Goal: Transaction & Acquisition: Book appointment/travel/reservation

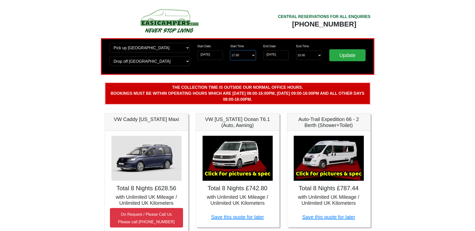
click at [239, 56] on select "Start Time 17.00 -------- 11.00 am ([DATE] & [DATE] Only) 12.00 pm ([DATE]) 13.…" at bounding box center [243, 56] width 26 height 10
select select "16.00"
click at [230, 51] on select "Start Time 17.00 -------- 11.00 am ([DATE] & [DATE] Only) 12.00 pm ([DATE]) 13.…" at bounding box center [243, 56] width 26 height 10
click at [342, 57] on input "Update" at bounding box center [347, 55] width 37 height 12
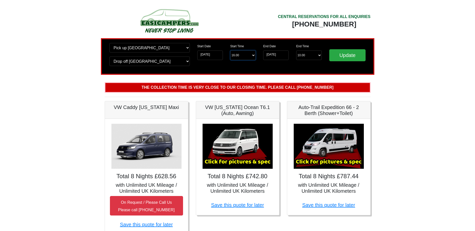
click at [247, 54] on select "Start Time 16.00 -------- 11.00 am (Saturday & Sunday Only) 12.00 pm (Saturday)…" at bounding box center [243, 56] width 26 height 10
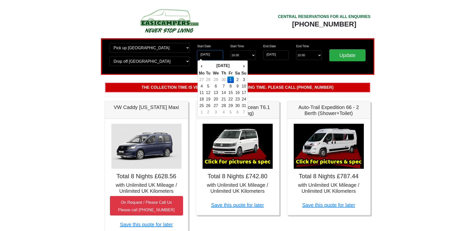
click at [217, 54] on input "[DATE]" at bounding box center [210, 56] width 26 height 10
click at [239, 80] on td "2" at bounding box center [237, 80] width 7 height 7
type input "02-05-2026"
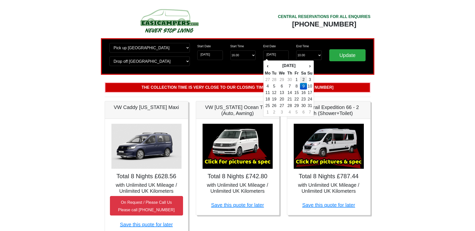
click at [304, 80] on td "2" at bounding box center [303, 80] width 7 height 7
type input "02-05-2026"
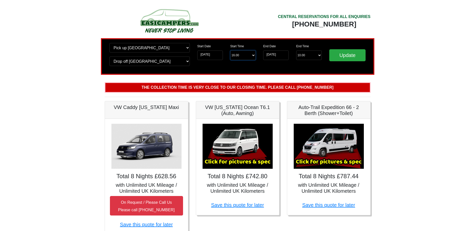
click at [243, 56] on select "Start Time 16.00 -------- 11.00 am (Saturday & Sunday Only) 12.00 pm (Saturday)…" at bounding box center [243, 56] width 26 height 10
select select "11.00"
click at [230, 51] on select "Start Time 16.00 -------- 11.00 am (Saturday & Sunday Only) 12.00 pm (Saturday)…" at bounding box center [243, 56] width 26 height 10
click at [343, 58] on input "Update" at bounding box center [347, 55] width 37 height 12
click at [273, 55] on input "[DATE]" at bounding box center [276, 56] width 26 height 10
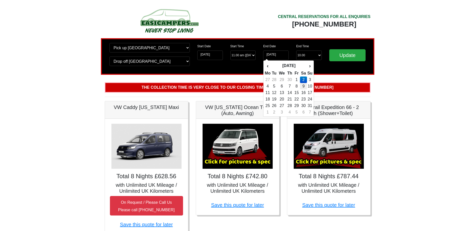
click at [305, 87] on td "9" at bounding box center [303, 86] width 7 height 7
type input "[DATE]"
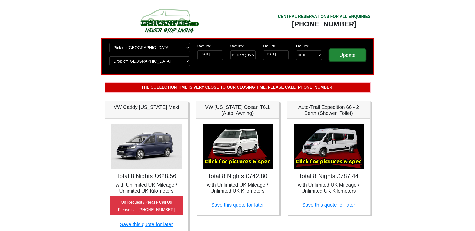
click at [346, 57] on input "Update" at bounding box center [347, 55] width 37 height 12
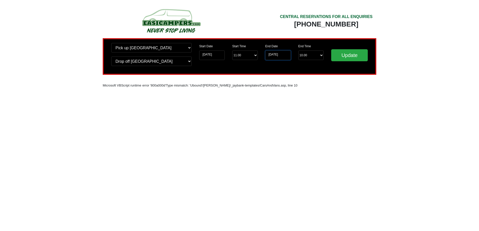
click at [282, 54] on input "02-05-2026" at bounding box center [278, 56] width 26 height 10
click at [288, 53] on input "02-05-2026" at bounding box center [278, 56] width 26 height 10
click at [284, 54] on input "02-05-2026" at bounding box center [278, 56] width 26 height 10
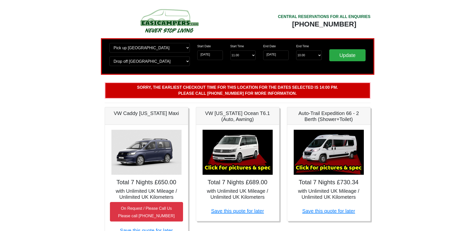
click at [332, 147] on img at bounding box center [329, 152] width 70 height 45
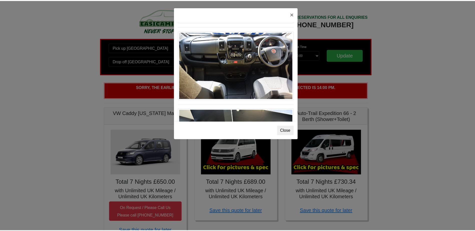
scroll to position [521, 0]
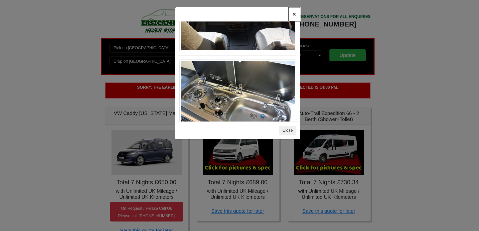
click at [294, 15] on button "×" at bounding box center [294, 14] width 12 height 14
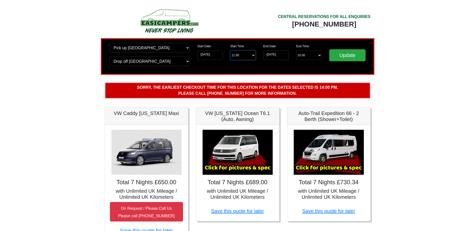
click at [245, 56] on select "Start Time 11.00 -------- 11.00 am (Saturday & Sunday Only) 12.00 pm (Saturday)…" at bounding box center [243, 56] width 26 height 10
select select "14.00"
click at [230, 51] on select "Start Time 11.00 -------- 11.00 am (Saturday & Sunday Only) 12.00 pm (Saturday)…" at bounding box center [243, 56] width 26 height 10
click at [345, 57] on input "Update" at bounding box center [347, 55] width 37 height 12
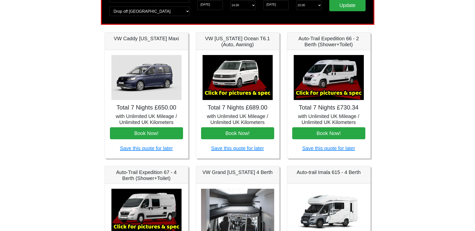
scroll to position [25, 0]
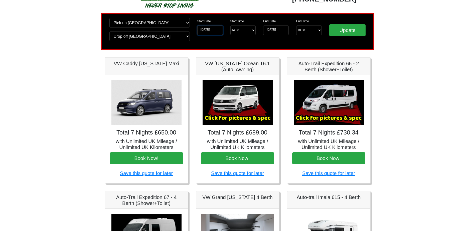
click at [212, 29] on input "02-05-2026" at bounding box center [210, 31] width 26 height 10
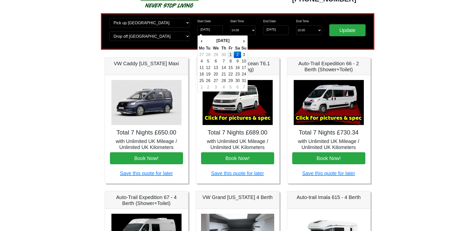
click at [232, 55] on td "1" at bounding box center [230, 55] width 7 height 7
type input "[DATE]"
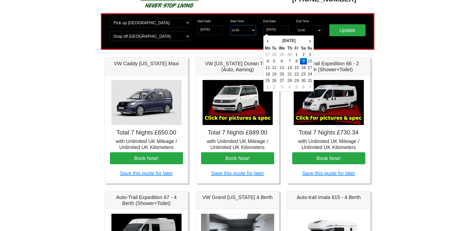
click at [241, 31] on select "Start Time 14.00 -------- 11.00 am (Saturday & Sunday Only) 12.00 pm (Saturday)…" at bounding box center [243, 31] width 26 height 10
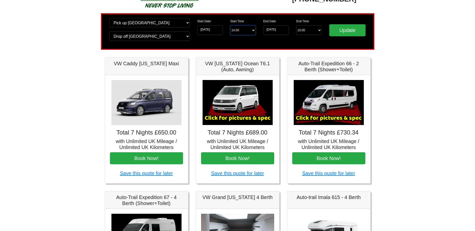
click at [230, 26] on select "Start Time 14.00 -------- 11.00 am (Saturday & Sunday Only) 12.00 pm (Saturday)…" at bounding box center [243, 31] width 26 height 10
click at [241, 31] on select "Start Time 14.00 -------- 11.00 am (Saturday & Sunday Only) 12.00 pm (Saturday)…" at bounding box center [243, 31] width 26 height 10
click at [241, 30] on select "Start Time 14.00 -------- 11.00 am (Saturday & Sunday Only) 12.00 pm (Saturday)…" at bounding box center [243, 31] width 26 height 10
select select "15.00"
click at [230, 26] on select "Start Time 14.00 -------- 11.00 am (Saturday & Sunday Only) 12.00 pm (Saturday)…" at bounding box center [243, 31] width 26 height 10
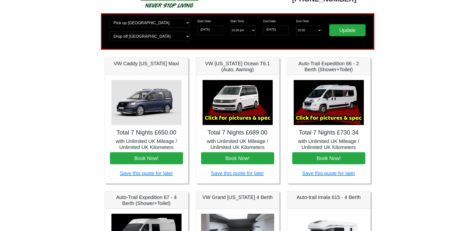
click at [413, 74] on body "CENTRAL RESERVATIONS FOR ALL ENQUIRIES 00 44 ( 0 ) 1942 778899 Easicampers Book…" at bounding box center [237, 225] width 475 height 500
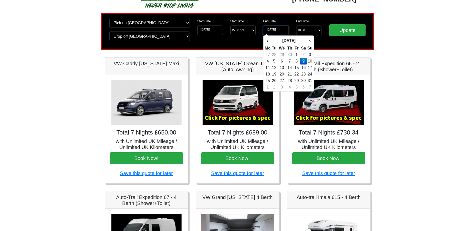
click at [278, 33] on input "[DATE]" at bounding box center [276, 31] width 26 height 10
click at [305, 61] on td "9" at bounding box center [303, 61] width 7 height 7
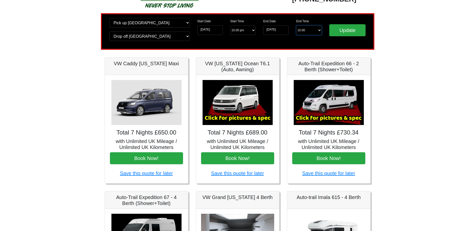
click at [304, 30] on select "End Time 10.00 -------- 08.00 am 09.00 am 10.00 am 11.00 am (Sunday Only)" at bounding box center [309, 31] width 26 height 10
click at [306, 29] on select "End Time 10.00 -------- 08.00 am 09.00 am 10.00 am 11.00 am (Sunday Only)" at bounding box center [309, 31] width 26 height 10
select select "08.00"
click at [296, 26] on select "End Time 10.00 -------- 08.00 am 09.00 am 10.00 am 11.00 am (Sunday Only)" at bounding box center [309, 31] width 26 height 10
drag, startPoint x: 301, startPoint y: 34, endPoint x: 303, endPoint y: 31, distance: 3.5
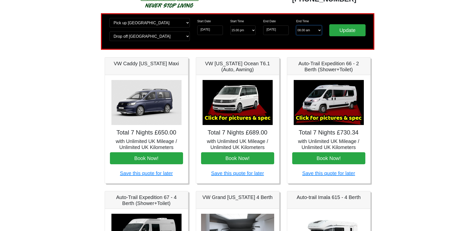
click at [302, 33] on select "End Time 10.00 -------- 08.00 am 09.00 am 10.00 am 11.00 am (Sunday Only)" at bounding box center [309, 31] width 26 height 10
click at [303, 31] on select "End Time 10.00 -------- 08.00 am 09.00 am 10.00 am 11.00 am (Sunday Only)" at bounding box center [309, 31] width 26 height 10
click at [305, 31] on select "End Time 10.00 -------- 08.00 am 09.00 am 10.00 am 11.00 am (Sunday Only)" at bounding box center [309, 31] width 26 height 10
click at [296, 26] on select "End Time 10.00 -------- 08.00 am 09.00 am 10.00 am 11.00 am (Sunday Only)" at bounding box center [309, 31] width 26 height 10
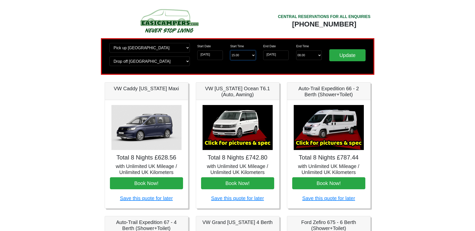
click at [240, 56] on select "Start Time 15.00 -------- 11.00 am ([DATE] & [DATE] Only) 12.00 pm ([DATE]) 13.…" at bounding box center [243, 56] width 26 height 10
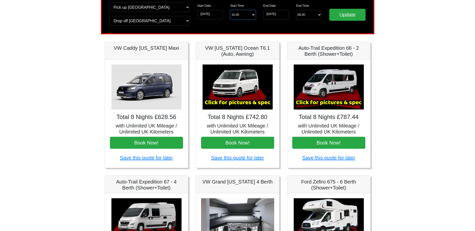
scroll to position [50, 0]
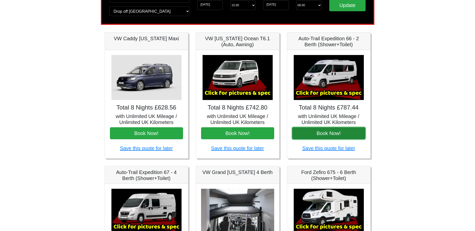
click at [326, 134] on button "Book Now!" at bounding box center [328, 134] width 73 height 12
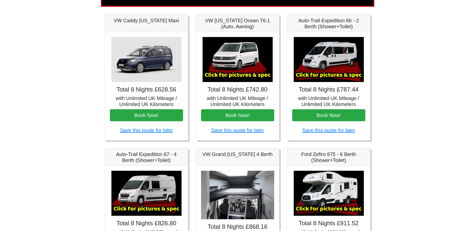
scroll to position [0, 0]
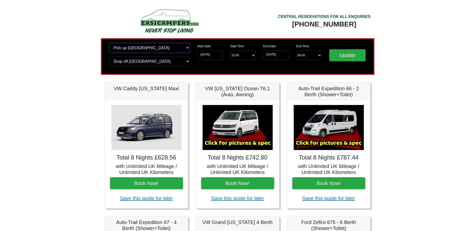
click at [138, 48] on select "Change pick up location? Pick up Edinburgh Birmingham Airport Blackburn Lancash…" at bounding box center [149, 48] width 80 height 10
click at [109, 43] on select "Change pick up location? Pick up Edinburgh Birmingham Airport Blackburn Lancash…" at bounding box center [149, 48] width 80 height 10
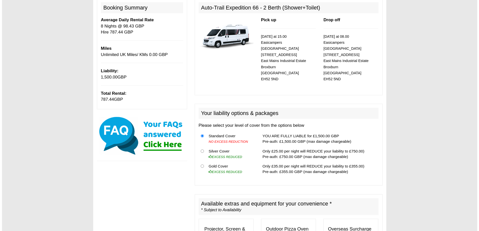
scroll to position [75, 0]
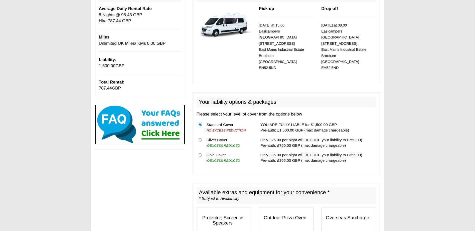
click at [161, 133] on img at bounding box center [140, 125] width 90 height 40
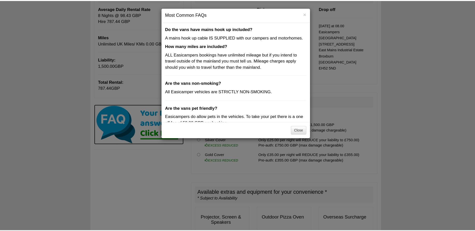
scroll to position [146, 0]
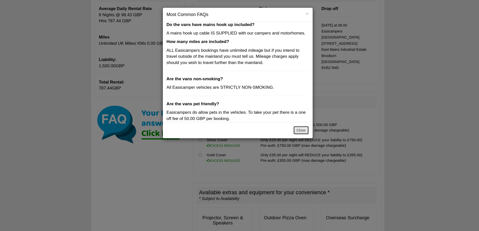
click at [301, 131] on button "Close" at bounding box center [301, 130] width 16 height 9
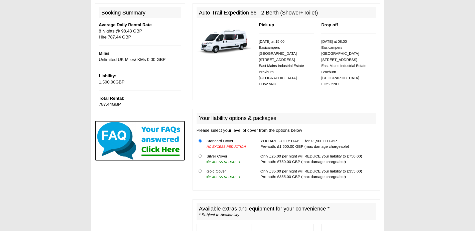
scroll to position [50, 0]
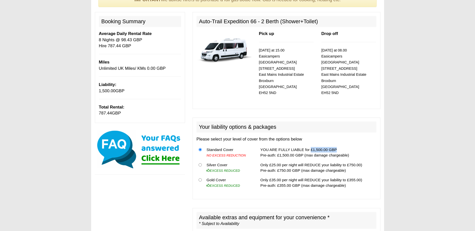
drag, startPoint x: 306, startPoint y: 143, endPoint x: 330, endPoint y: 144, distance: 24.6
click at [330, 145] on td "YOU ARE FULLY LIABLE for £1,500.00 GBP Pre-auth: £1,500.00 GBP (max damage char…" at bounding box center [318, 152] width 118 height 15
click at [201, 164] on input "radio" at bounding box center [200, 165] width 3 height 3
radio input "true"
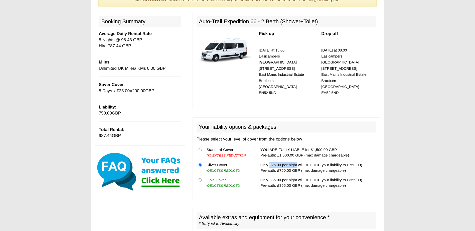
drag, startPoint x: 267, startPoint y: 159, endPoint x: 295, endPoint y: 159, distance: 28.1
click at [295, 160] on td "Only £25.00 per night will REDUCE your liability to £750.00) Pre-auth: £750.00 …" at bounding box center [318, 167] width 118 height 15
click at [200, 179] on input "radio" at bounding box center [200, 180] width 3 height 3
radio input "true"
drag, startPoint x: 344, startPoint y: 174, endPoint x: 357, endPoint y: 174, distance: 13.0
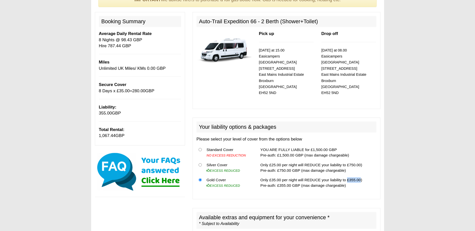
click at [357, 176] on td "Only £35.00 per night will REDUCE your liability to £355.00) Pre-auth: £355.00 …" at bounding box center [318, 183] width 118 height 15
drag, startPoint x: 357, startPoint y: 174, endPoint x: 410, endPoint y: 141, distance: 61.6
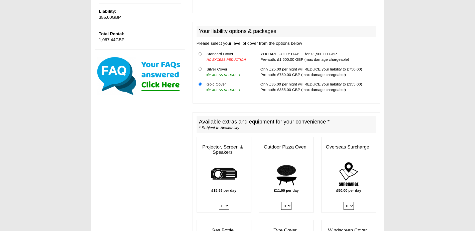
scroll to position [100, 0]
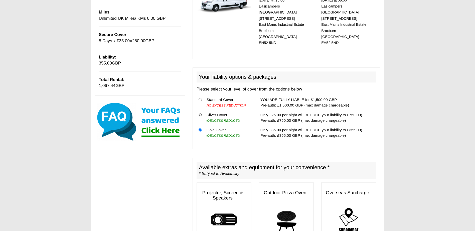
click at [200, 113] on input "radio" at bounding box center [200, 114] width 3 height 3
radio input "true"
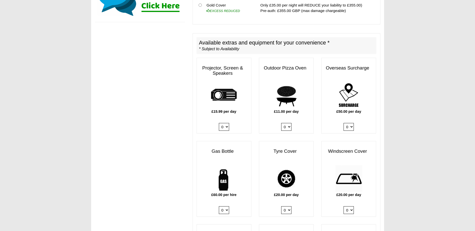
scroll to position [225, 0]
click at [225, 206] on select "0 1" at bounding box center [224, 210] width 10 height 8
select select "Gas Bottle x QTY 1 @ 60.00 GBP per hire."
click at [219, 206] on select "0 1" at bounding box center [224, 210] width 10 height 8
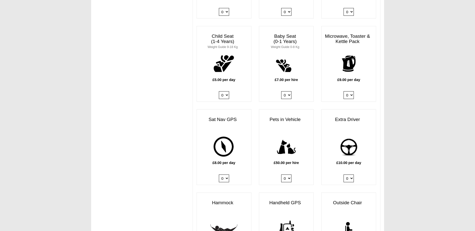
scroll to position [574, 0]
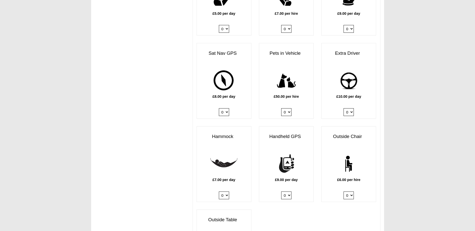
click at [350, 108] on select "0 1" at bounding box center [349, 112] width 10 height 8
select select "Extra Driver x QTY 1 @ 10.00 GBP per day."
click at [344, 108] on select "0 1" at bounding box center [349, 112] width 10 height 8
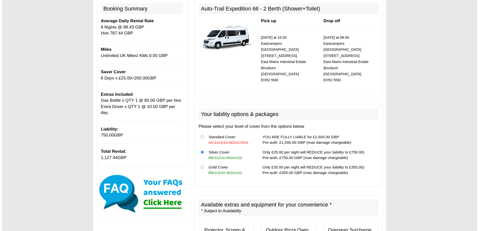
scroll to position [91, 0]
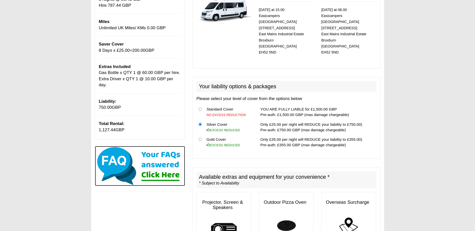
click at [173, 170] on img at bounding box center [140, 166] width 90 height 40
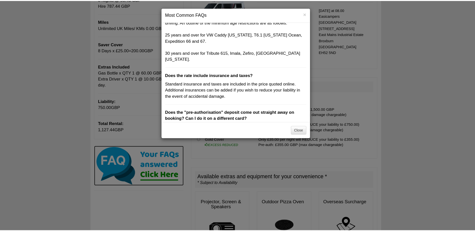
scroll to position [0, 0]
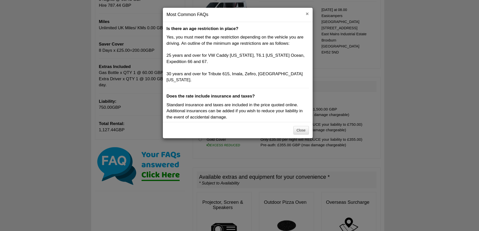
click at [307, 14] on button "×" at bounding box center [307, 13] width 3 height 5
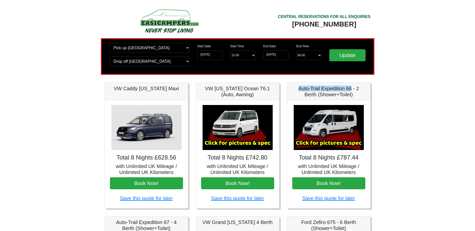
drag, startPoint x: 298, startPoint y: 89, endPoint x: 352, endPoint y: 90, distance: 54.4
click at [352, 90] on h5 "Auto-Trail Expedition 66 - 2 Berth (Shower+Toilet)" at bounding box center [328, 92] width 73 height 12
copy h5 "Auto-Trail Expedition 66"
